Goal: Task Accomplishment & Management: Manage account settings

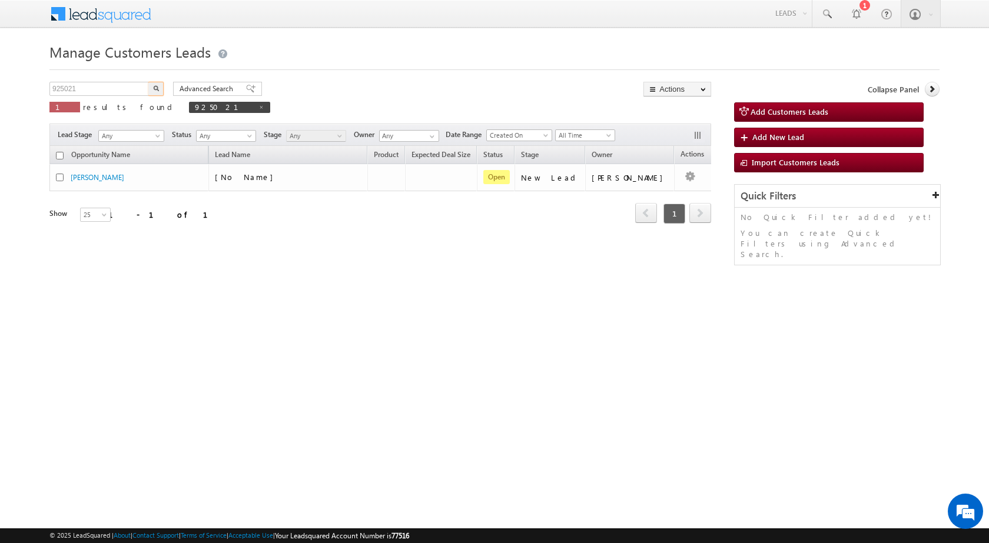
click at [112, 87] on input "925021" at bounding box center [99, 89] width 101 height 14
type input "925849"
click at [154, 92] on button "button" at bounding box center [155, 89] width 15 height 14
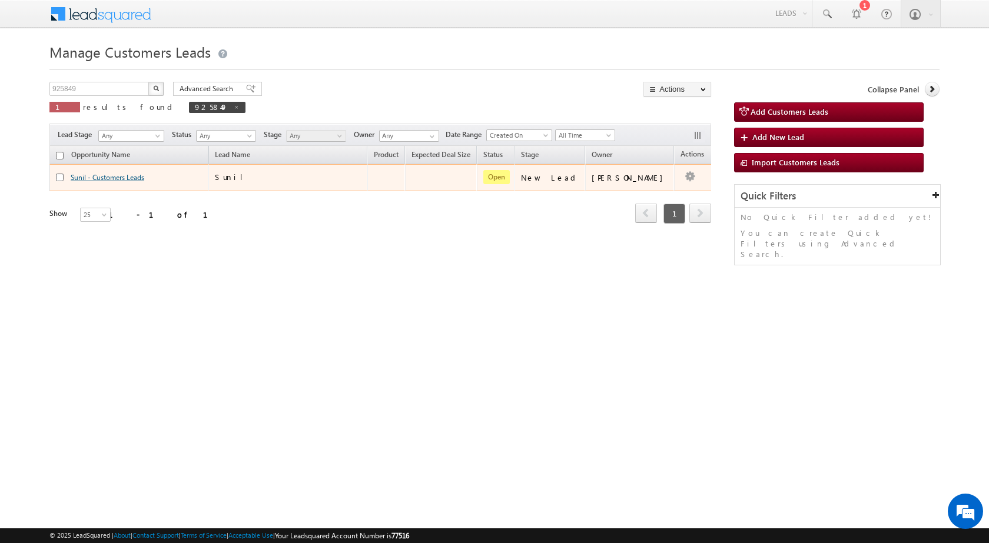
click at [127, 174] on link "Sunil - Customers Leads" at bounding box center [108, 177] width 74 height 9
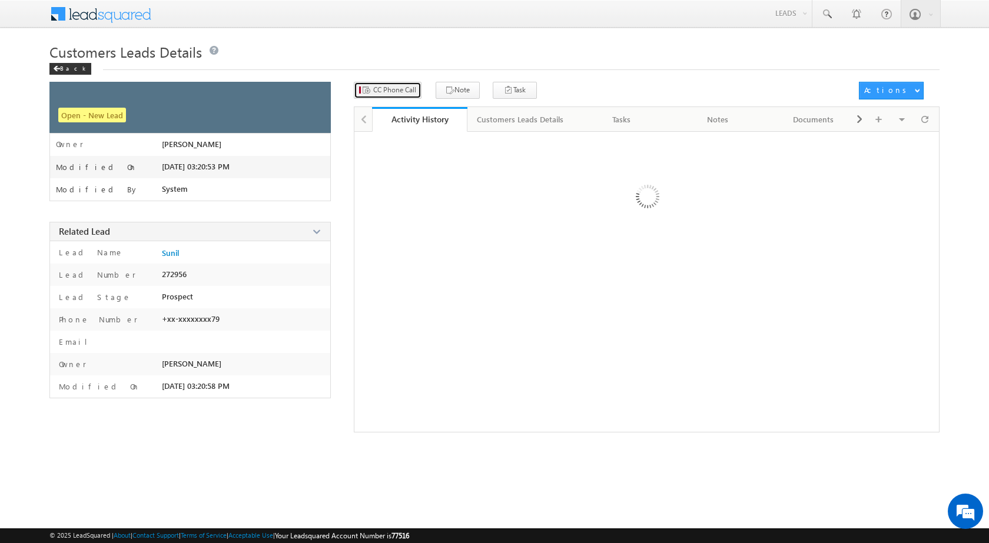
click at [412, 85] on span "CC Phone Call" at bounding box center [394, 90] width 43 height 11
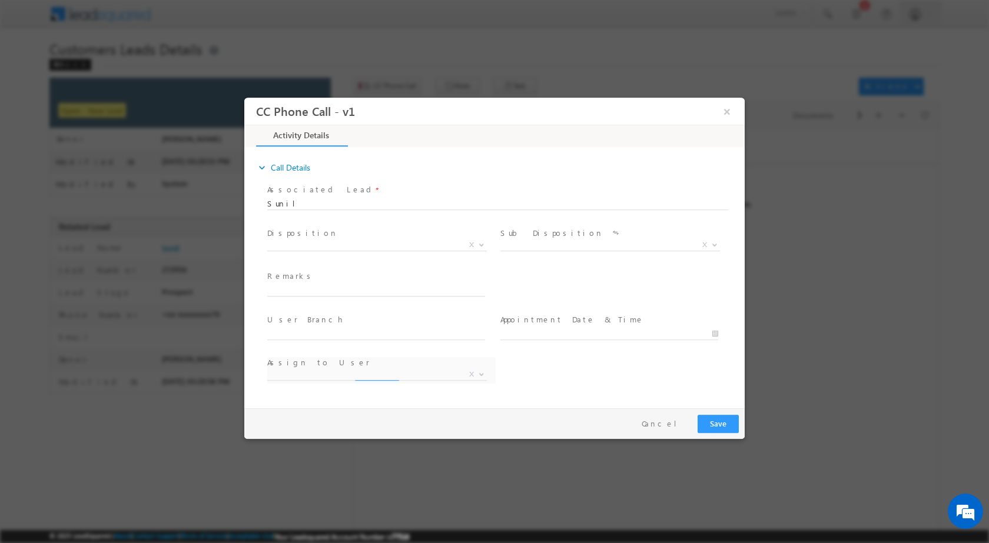
select select "adnan.hasan@sgrlimited.in"
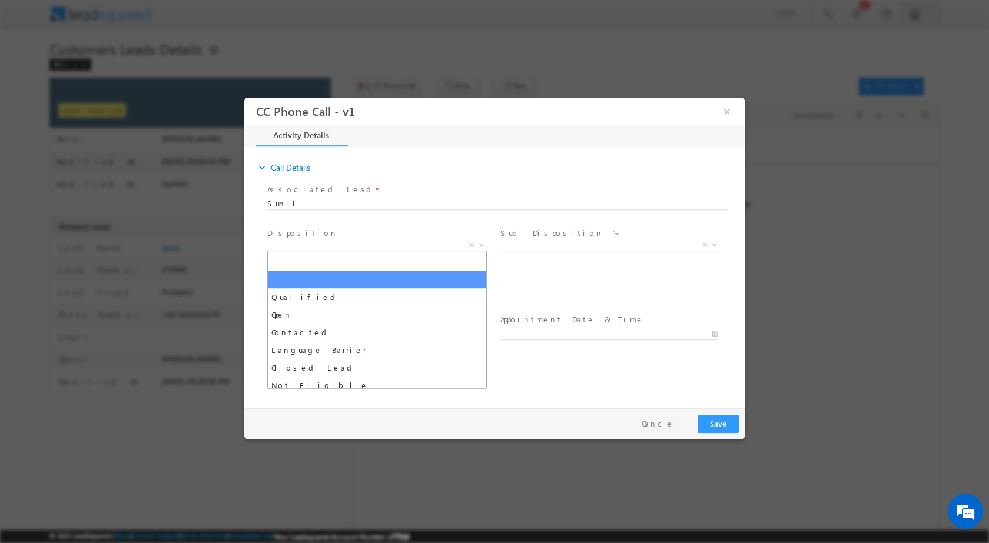
click at [483, 248] on span at bounding box center [481, 244] width 12 height 15
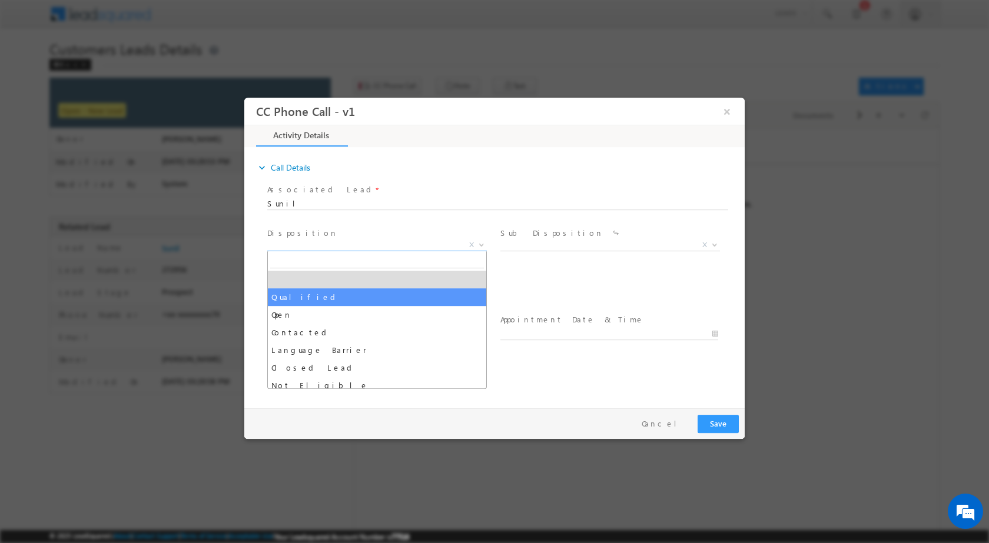
select select "Qualified"
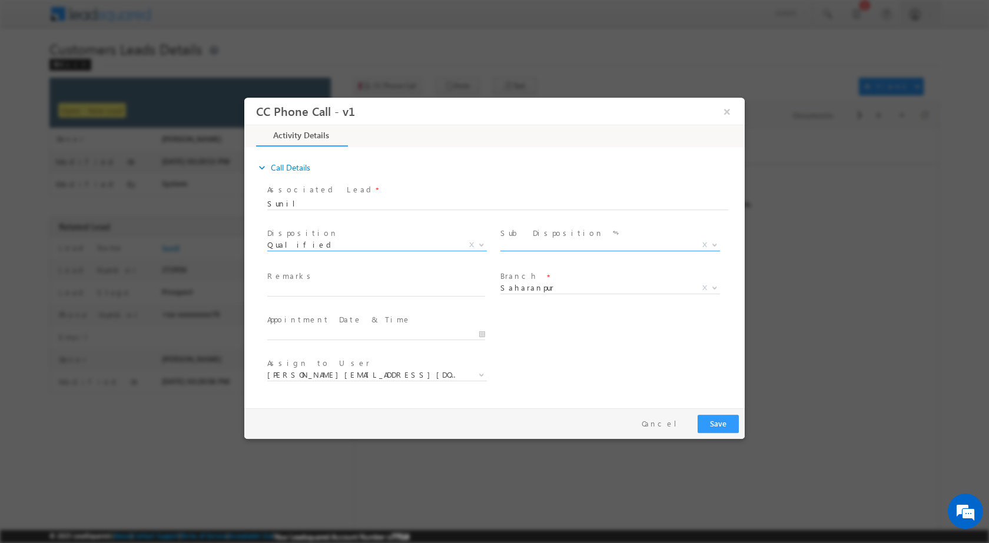
click at [718, 244] on b at bounding box center [714, 244] width 7 height 4
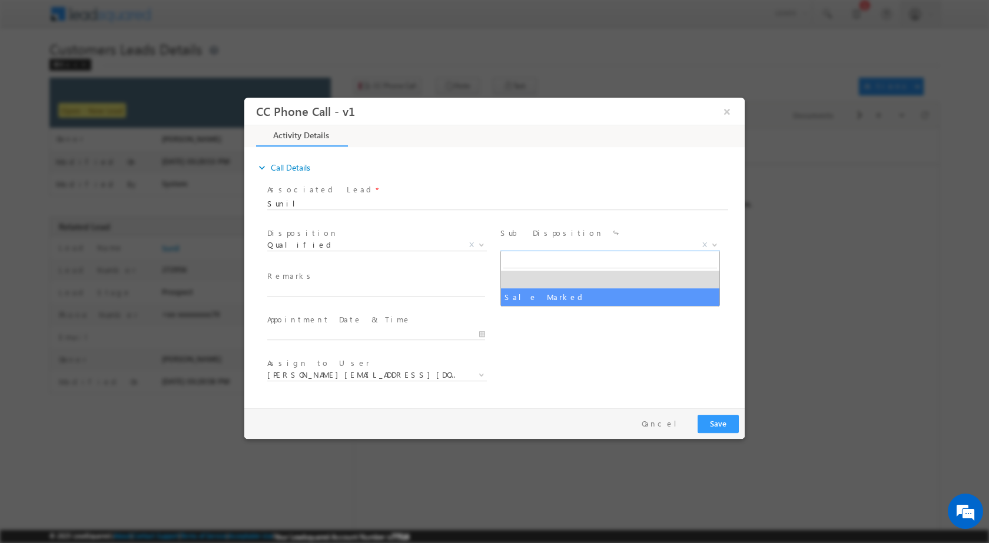
select select "Sale Marked"
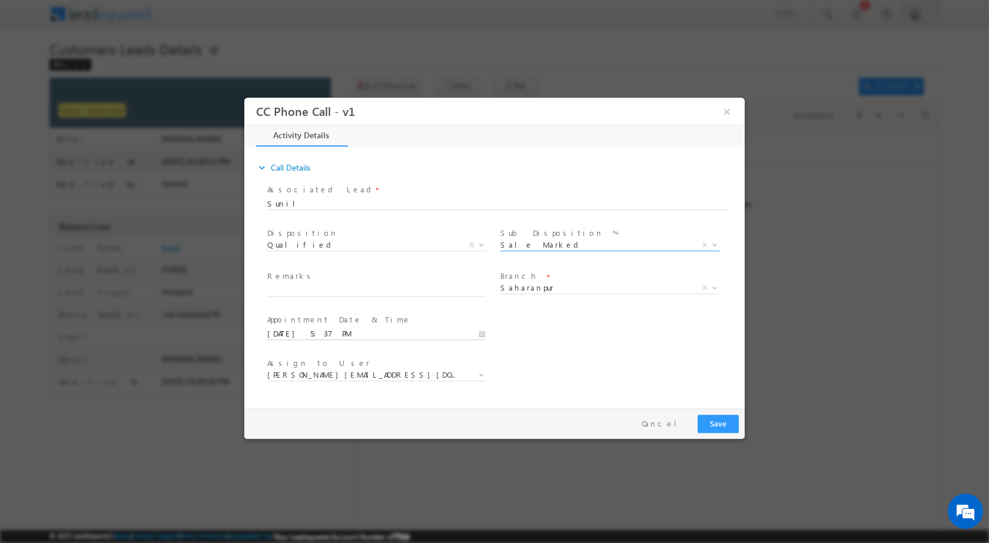
click at [482, 334] on input "09/23/2025 5:37 PM" at bounding box center [376, 334] width 218 height 12
type input "09/28/2025 5:37 PM"
type input "01"
type input "09/28/2025 1:37 PM"
click at [334, 319] on input "37" at bounding box center [343, 320] width 49 height 8
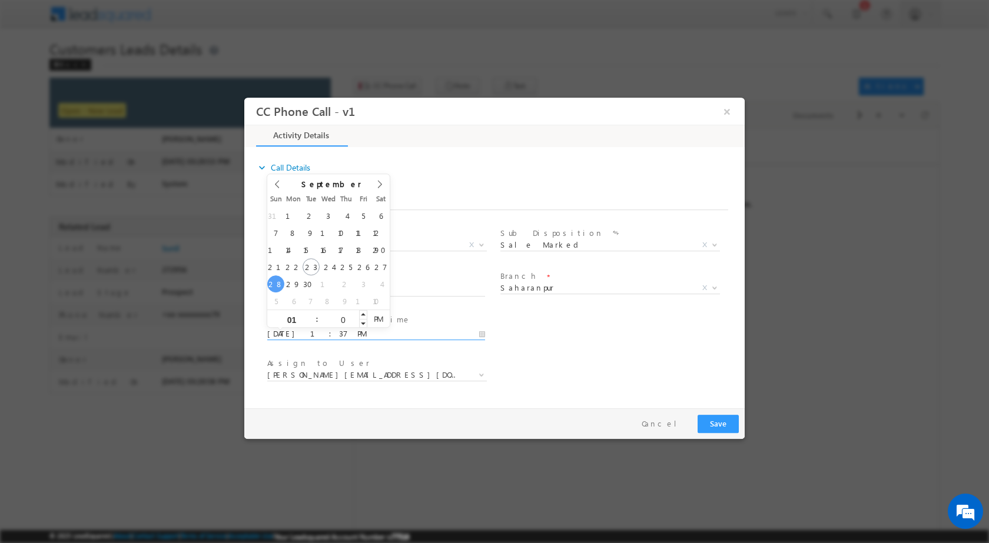
type input "00"
type input "09/28/2025 1:00 PM"
click at [613, 373] on div "Assign to User * adnan.hasan@sgrlimited.in ajay.kashyap@sgrlimited.in amit.vish…" at bounding box center [505, 376] width 480 height 44
click at [325, 284] on input "text" at bounding box center [376, 290] width 218 height 12
paste input "23/09-Customer name is Sunil customer age is 42 yrs loan type is Construction l…"
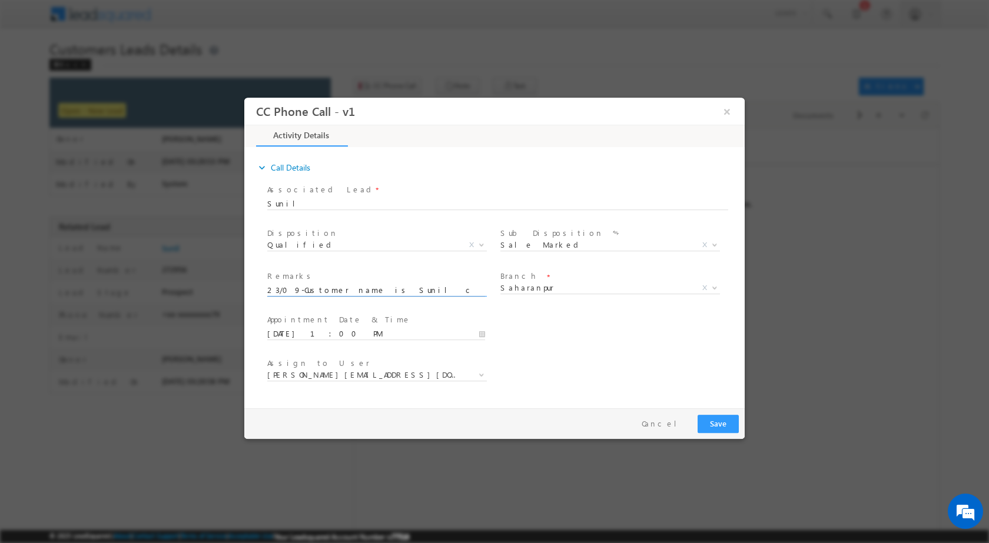
scroll to position [0, 488]
type input "23/09-Customer name is Sunil customer age is 42 yrs loan type is Construction l…"
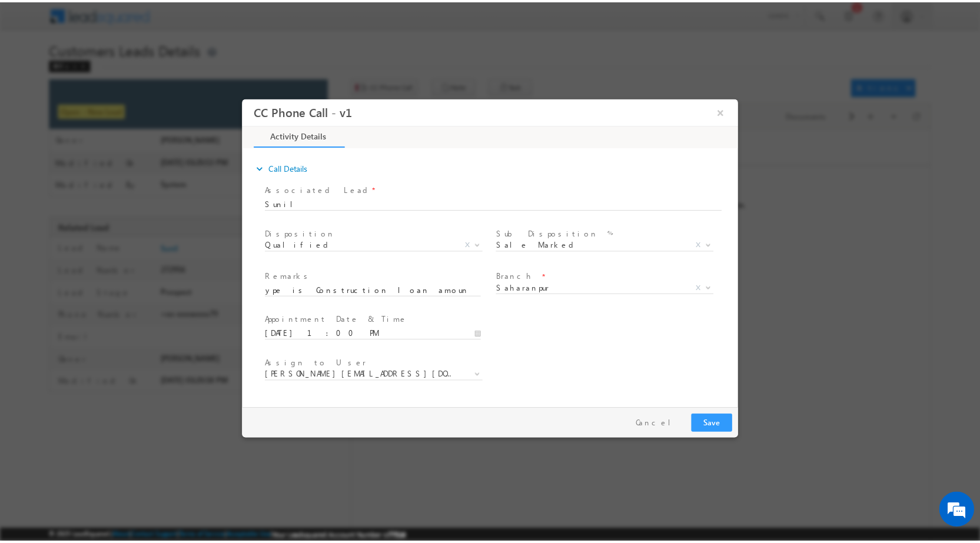
scroll to position [0, 0]
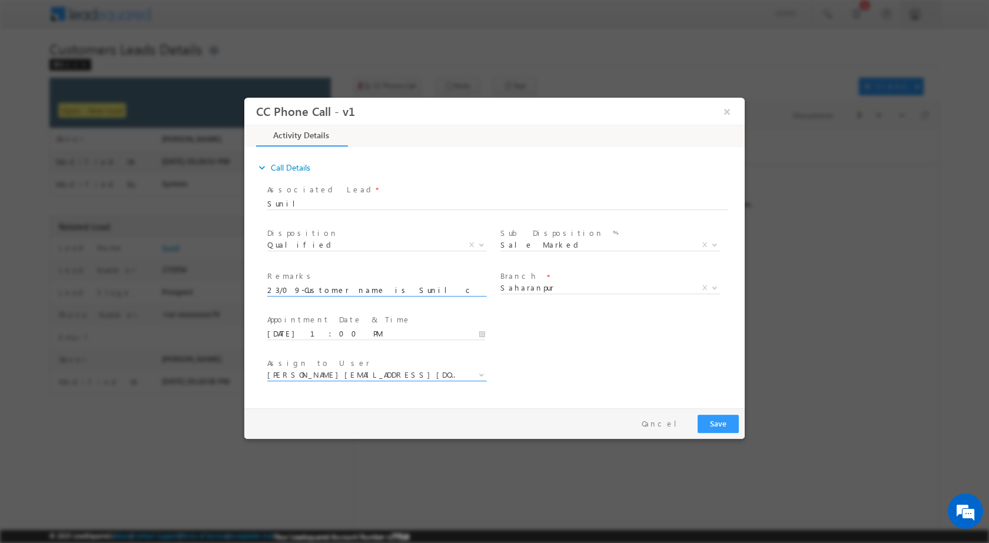
click at [478, 374] on b at bounding box center [481, 374] width 7 height 4
type input "[EMAIL_ADDRESS][DOMAIN_NAME]"
click at [532, 409] on div "Pay & Save Save Cancel" at bounding box center [497, 423] width 506 height 31
click at [717, 422] on button "Save" at bounding box center [718, 423] width 41 height 18
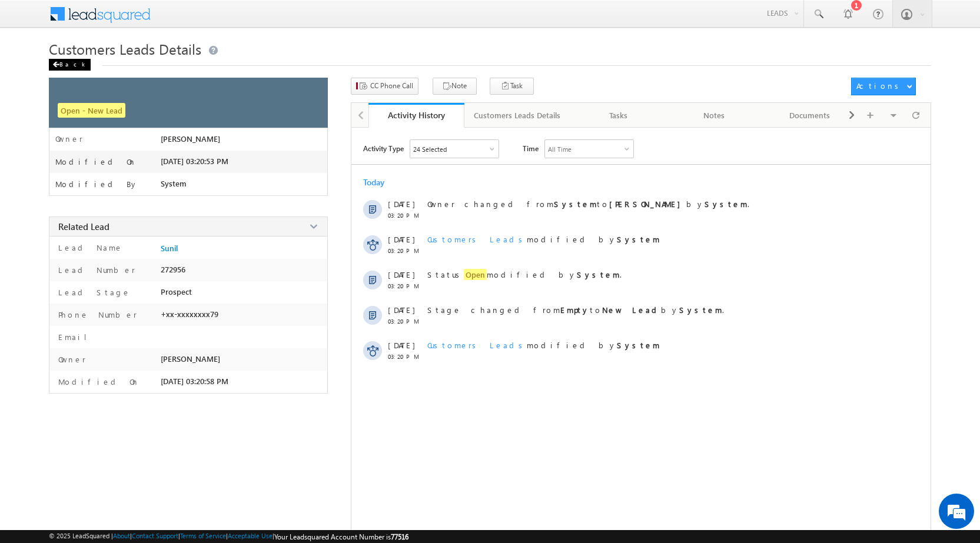
click at [58, 64] on span at bounding box center [55, 65] width 7 height 6
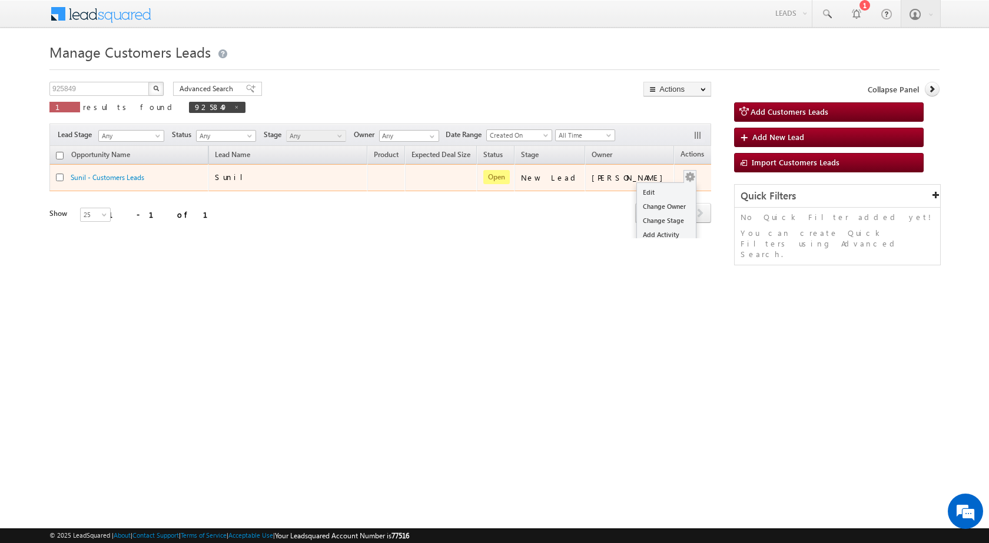
click at [680, 178] on td "Edit Change Owner Change Stage Add Activity Add Task Delete" at bounding box center [698, 177] width 49 height 27
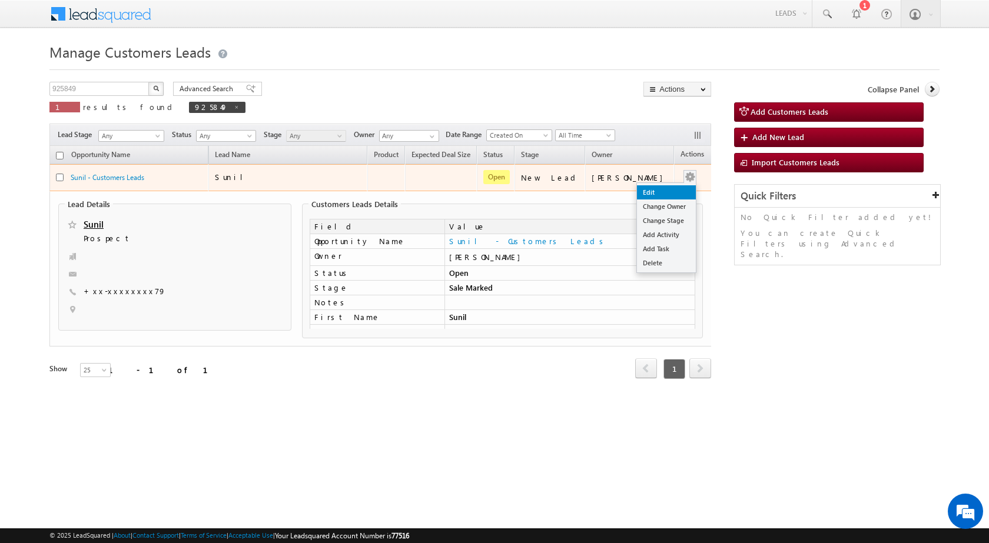
click at [656, 191] on link "Edit" at bounding box center [666, 192] width 59 height 14
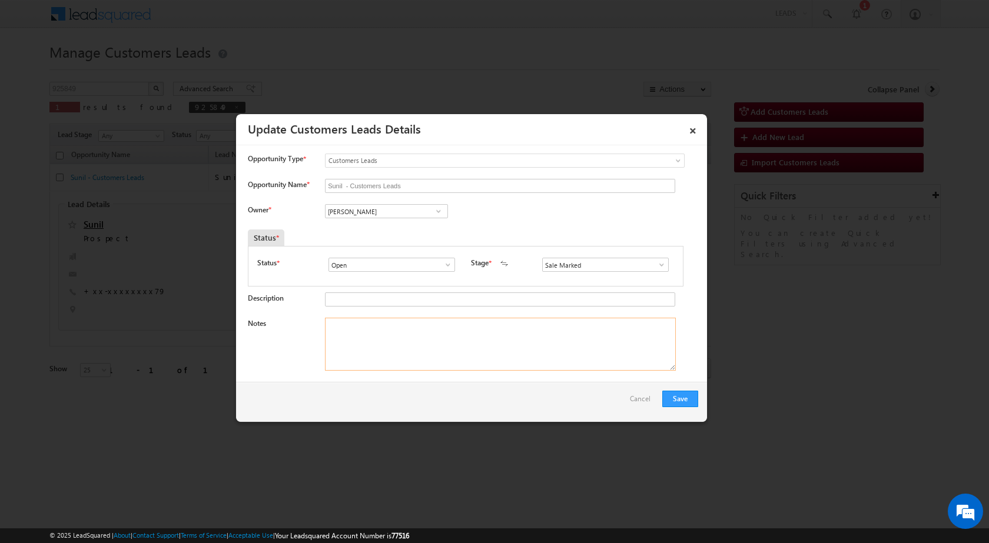
click at [461, 347] on textarea "Notes" at bounding box center [500, 344] width 351 height 53
paste textarea "23/09-Customer name is Sunil customer age is [DEMOGRAPHIC_DATA] yrs loan type i…"
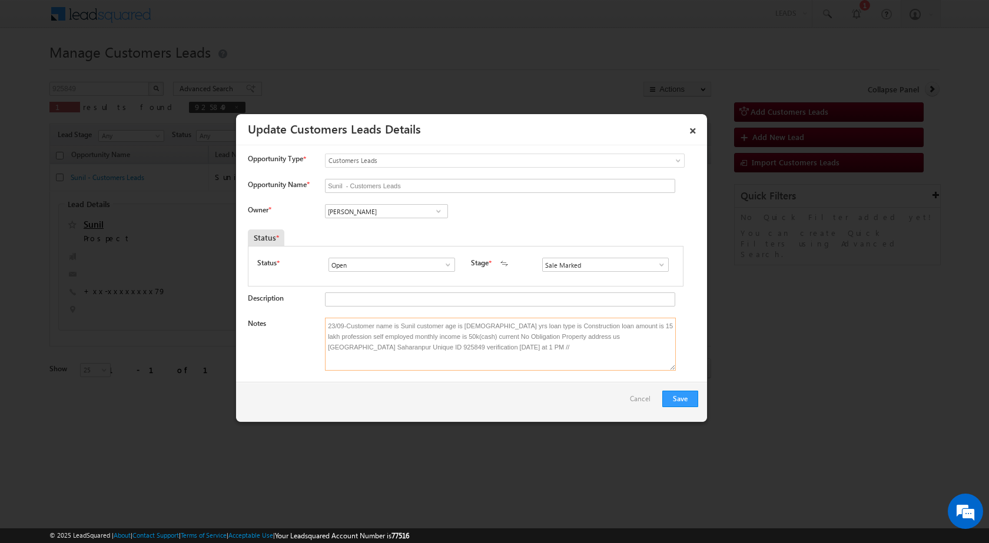
type textarea "23/09-Customer name is Sunil customer age is [DEMOGRAPHIC_DATA] yrs loan type i…"
click at [434, 207] on span at bounding box center [439, 211] width 12 height 9
paste input "kunal.kumar1@sgrlimited.i"
click at [403, 230] on span "[EMAIL_ADDRESS][DOMAIN_NAME]" at bounding box center [383, 234] width 106 height 9
type input "[PERSON_NAME]"
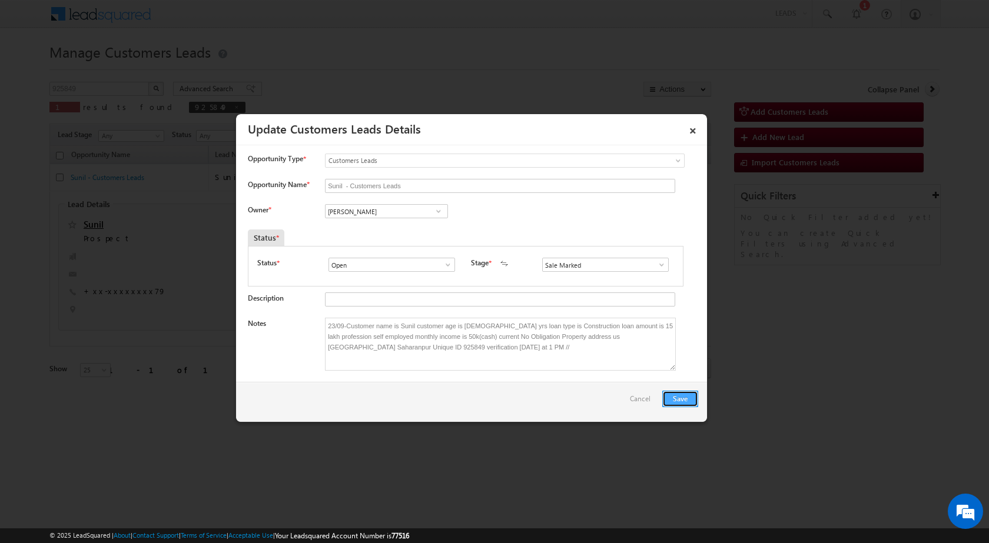
click at [681, 400] on button "Save" at bounding box center [680, 399] width 36 height 16
